Goal: Task Accomplishment & Management: Use online tool/utility

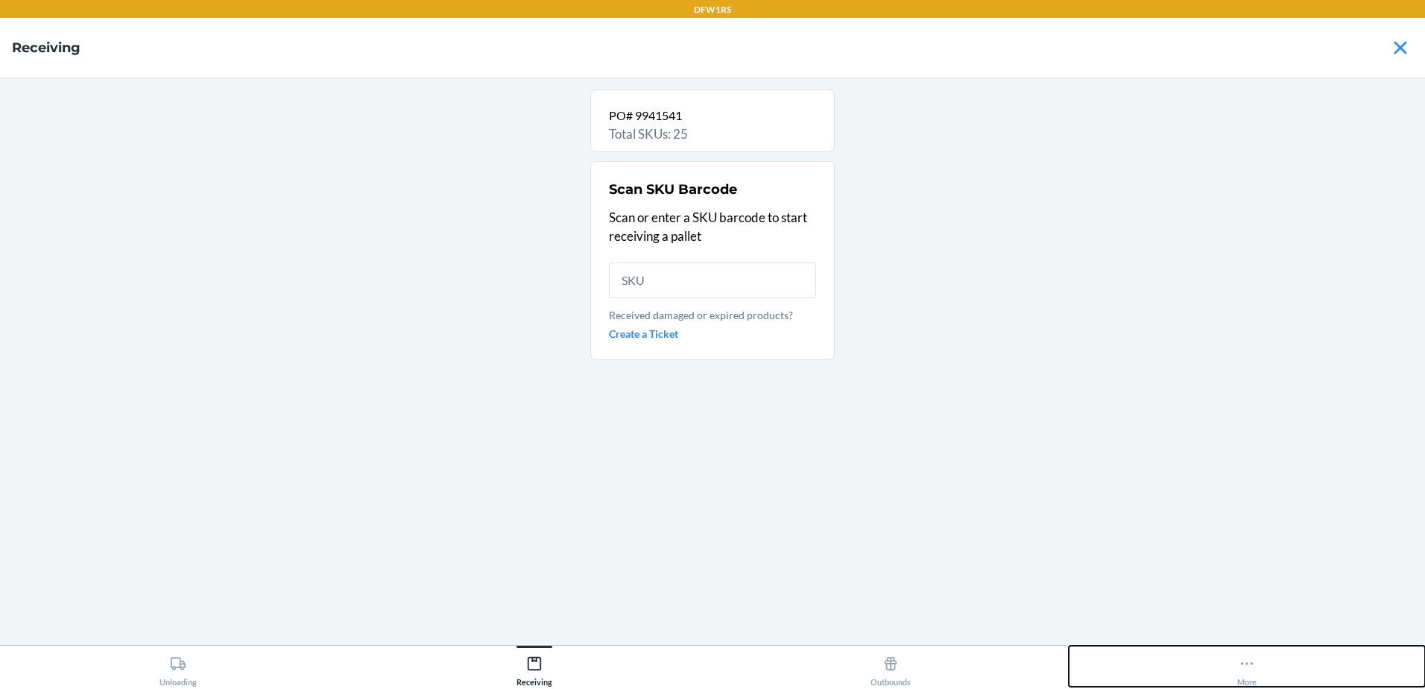
click at [1248, 667] on icon at bounding box center [1247, 663] width 16 height 16
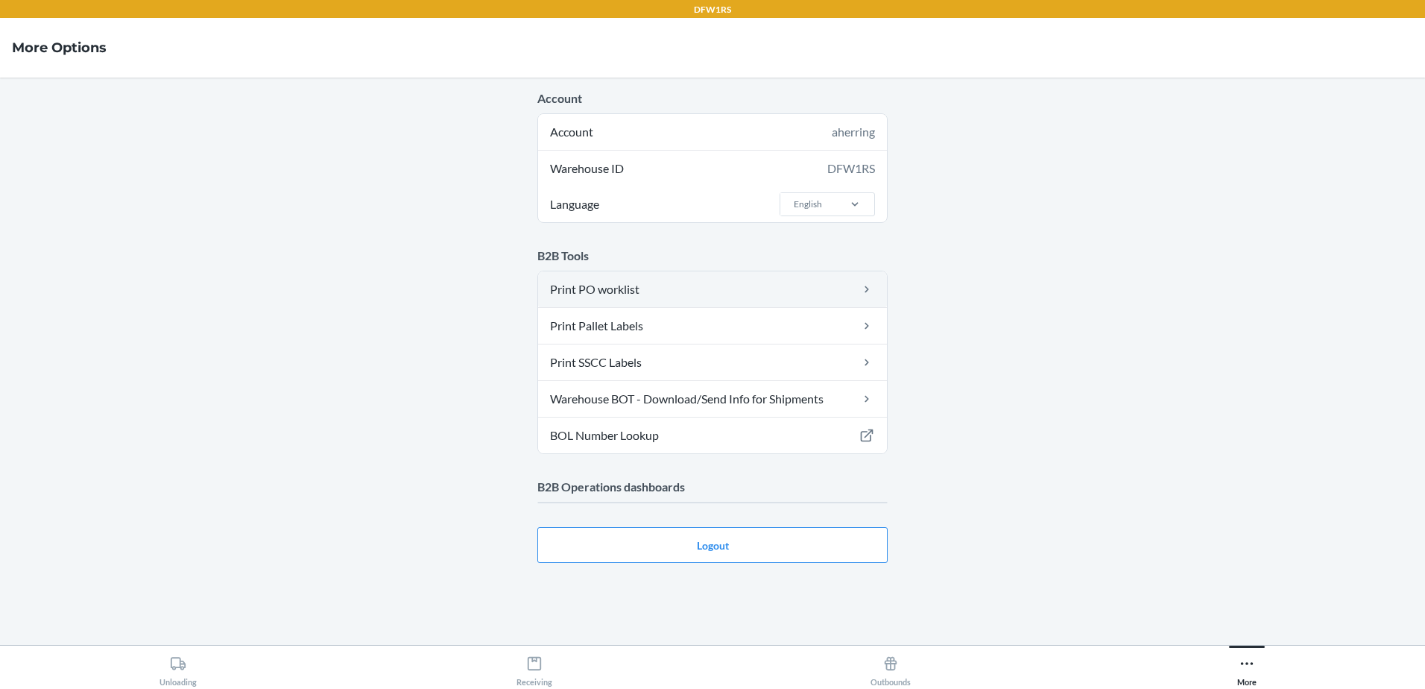
click at [677, 294] on link "Print PO worklist" at bounding box center [712, 289] width 349 height 36
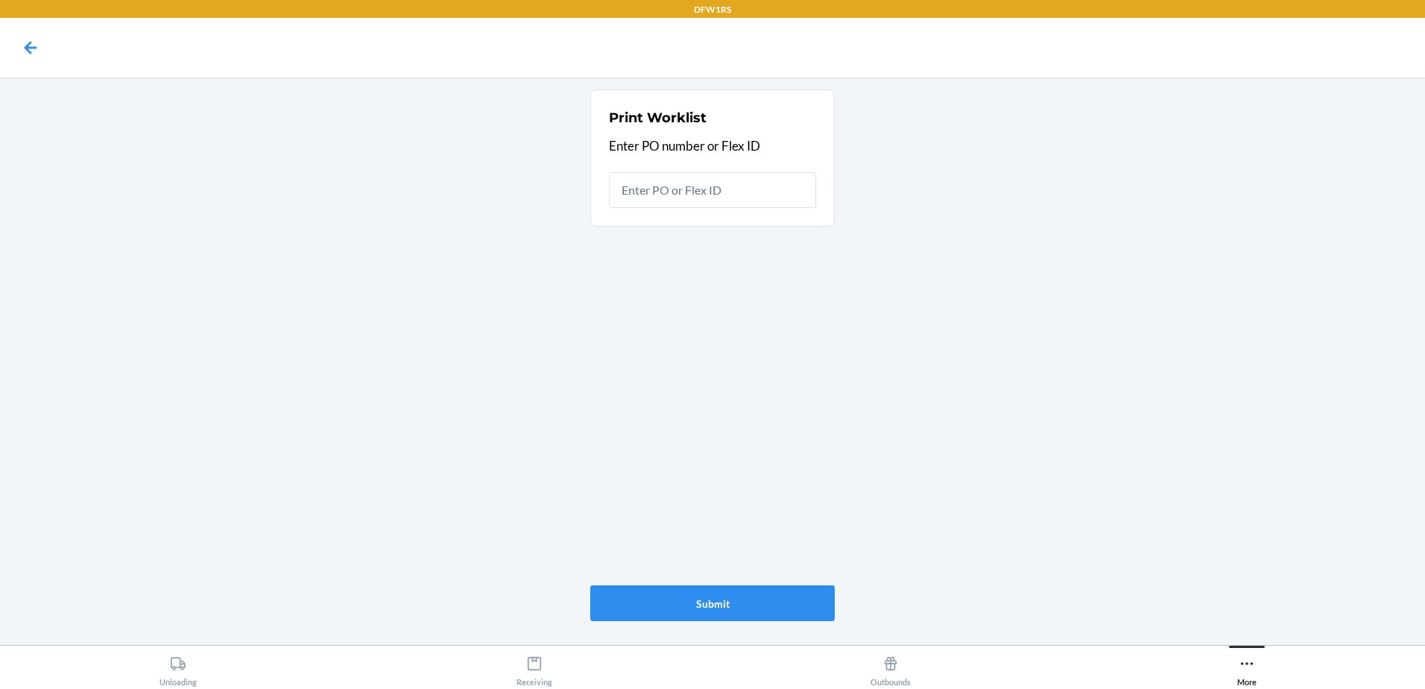
click at [645, 178] on input "text" at bounding box center [712, 190] width 207 height 36
type input "9918107"
click at [679, 192] on input "9918107" at bounding box center [712, 190] width 207 height 36
paste input "05"
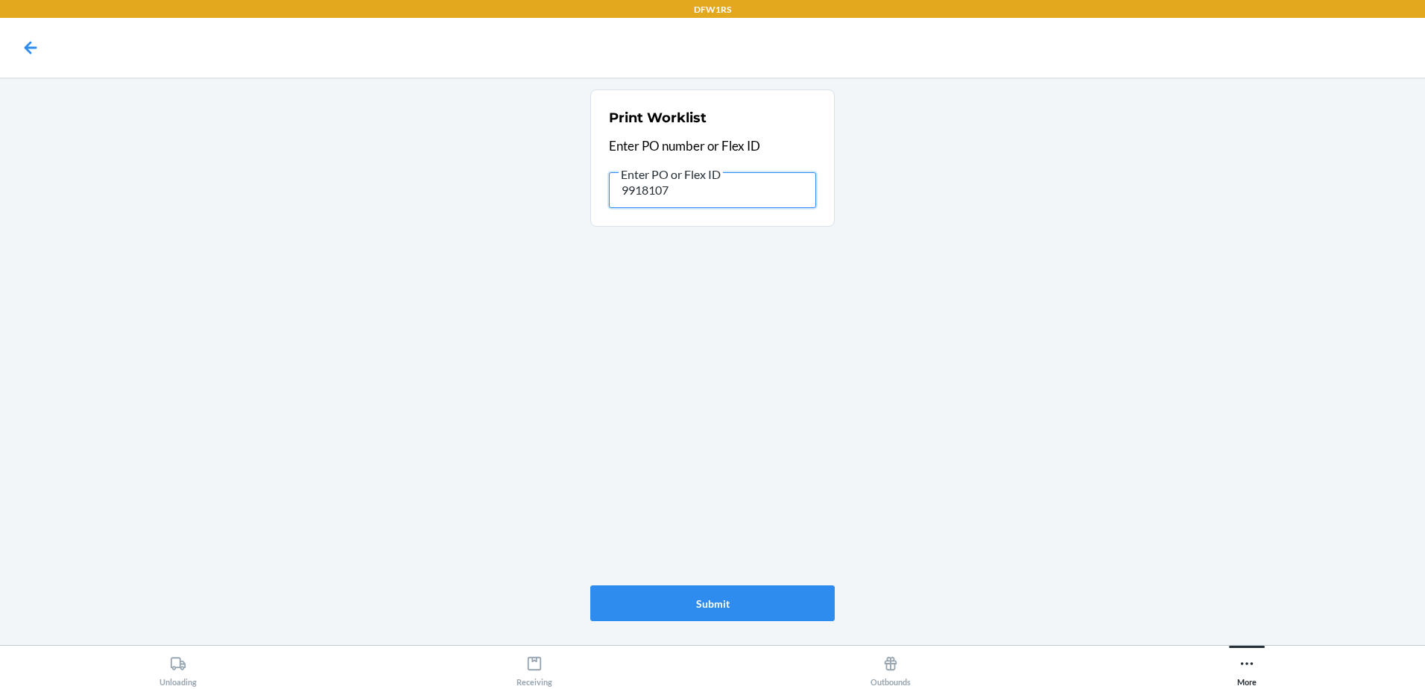
type input "9918057"
click at [663, 183] on input "9918057" at bounding box center [712, 190] width 207 height 36
paste input "9918099"
click at [682, 189] on input "99180599180997" at bounding box center [712, 190] width 207 height 36
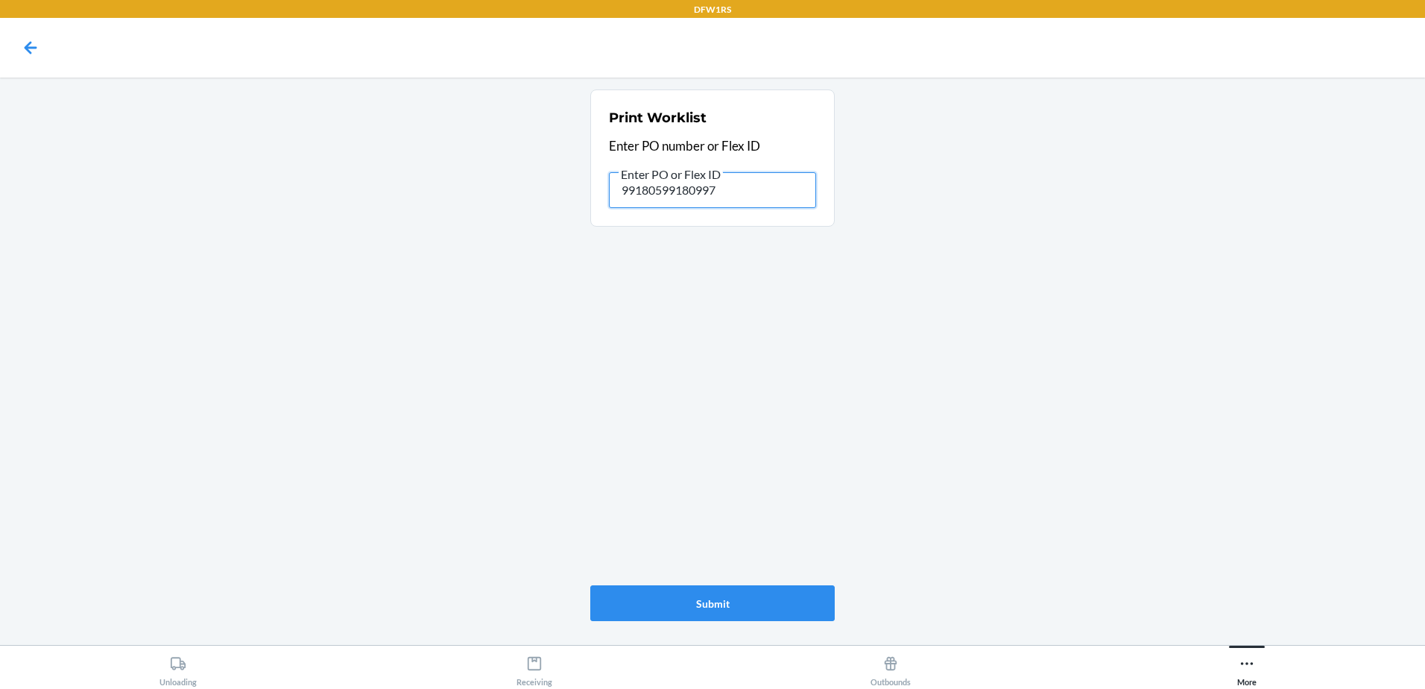
click at [682, 189] on input "99180599180997" at bounding box center [712, 190] width 207 height 36
paste input "99"
type input "9918099"
click at [734, 598] on button "Submit" at bounding box center [712, 603] width 244 height 36
click at [641, 187] on input "9918099" at bounding box center [712, 190] width 207 height 36
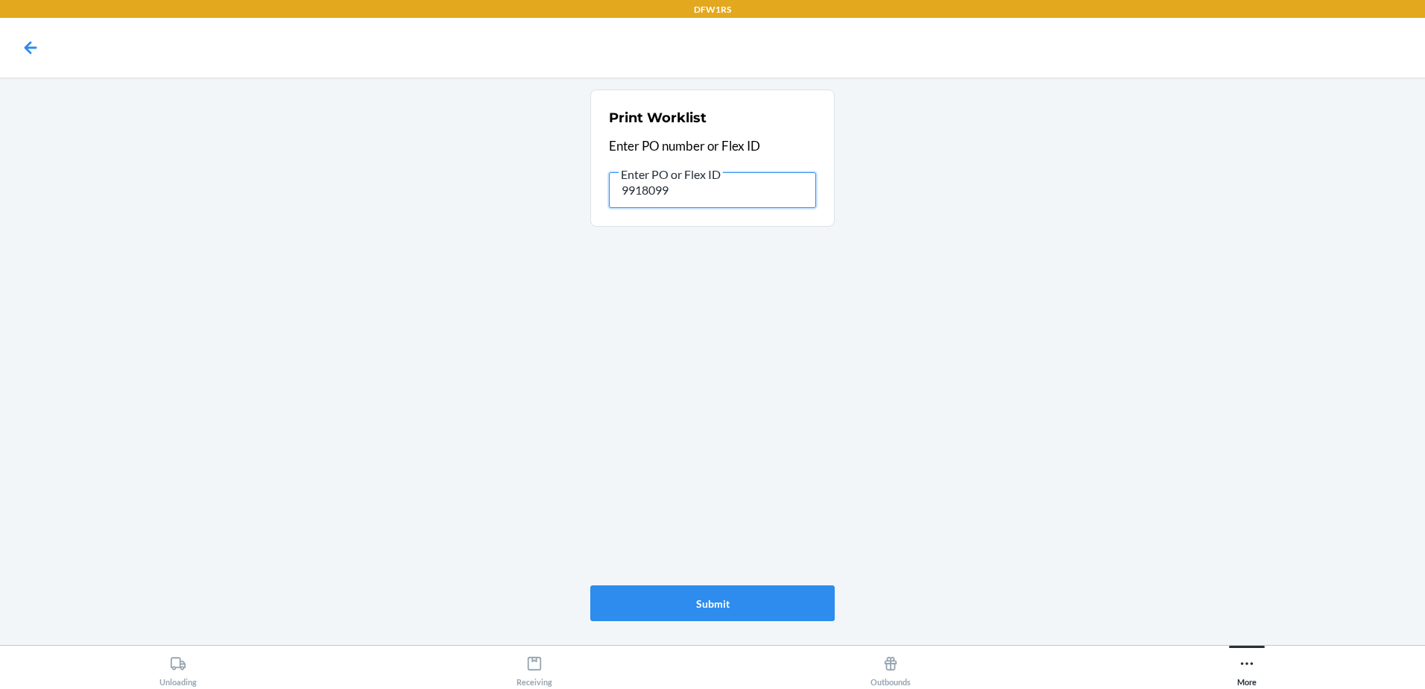
click at [641, 187] on input "9918099" at bounding box center [712, 190] width 207 height 36
paste input "604"
type input "9916049"
click at [733, 608] on button "Submit" at bounding box center [712, 603] width 244 height 36
click at [649, 195] on input "9916049" at bounding box center [712, 190] width 207 height 36
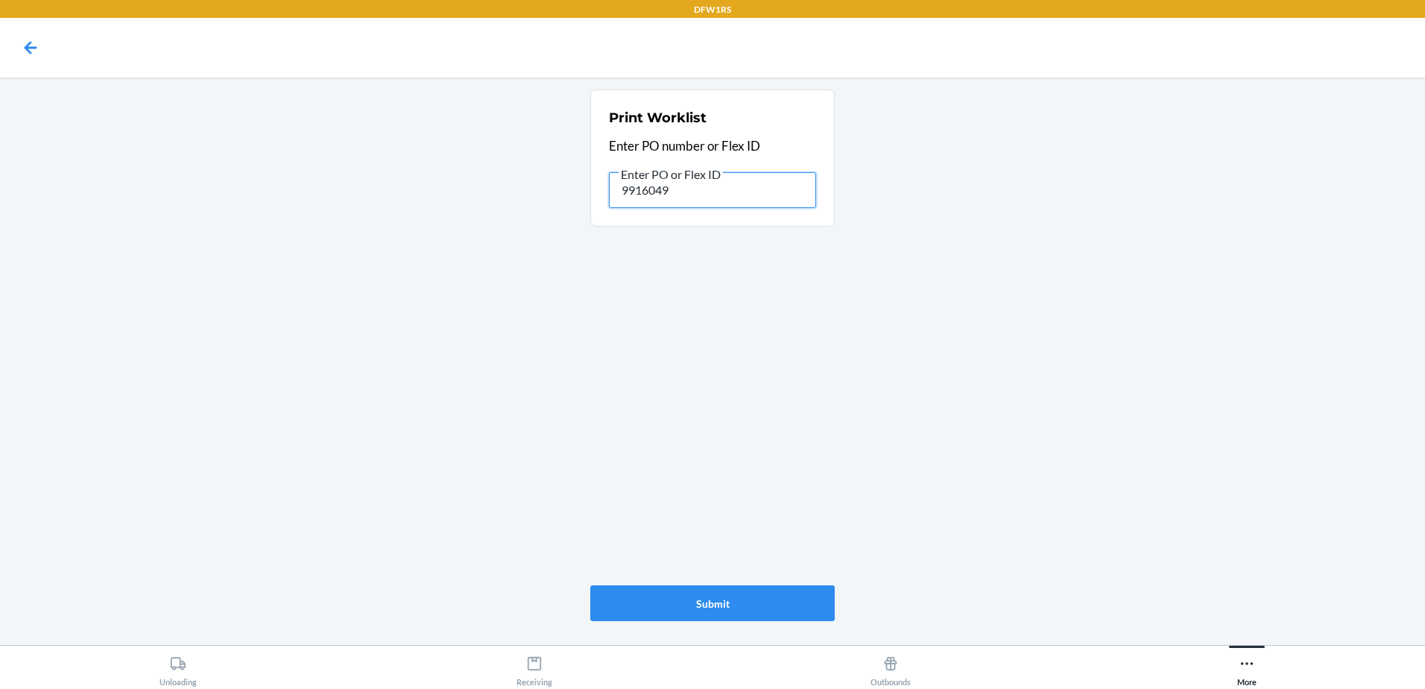
click at [649, 195] on input "9916049" at bounding box center [712, 190] width 207 height 36
paste input "50"
type input "9916050"
click at [707, 599] on button "Submit" at bounding box center [712, 603] width 244 height 36
